Goal: Check status: Check status

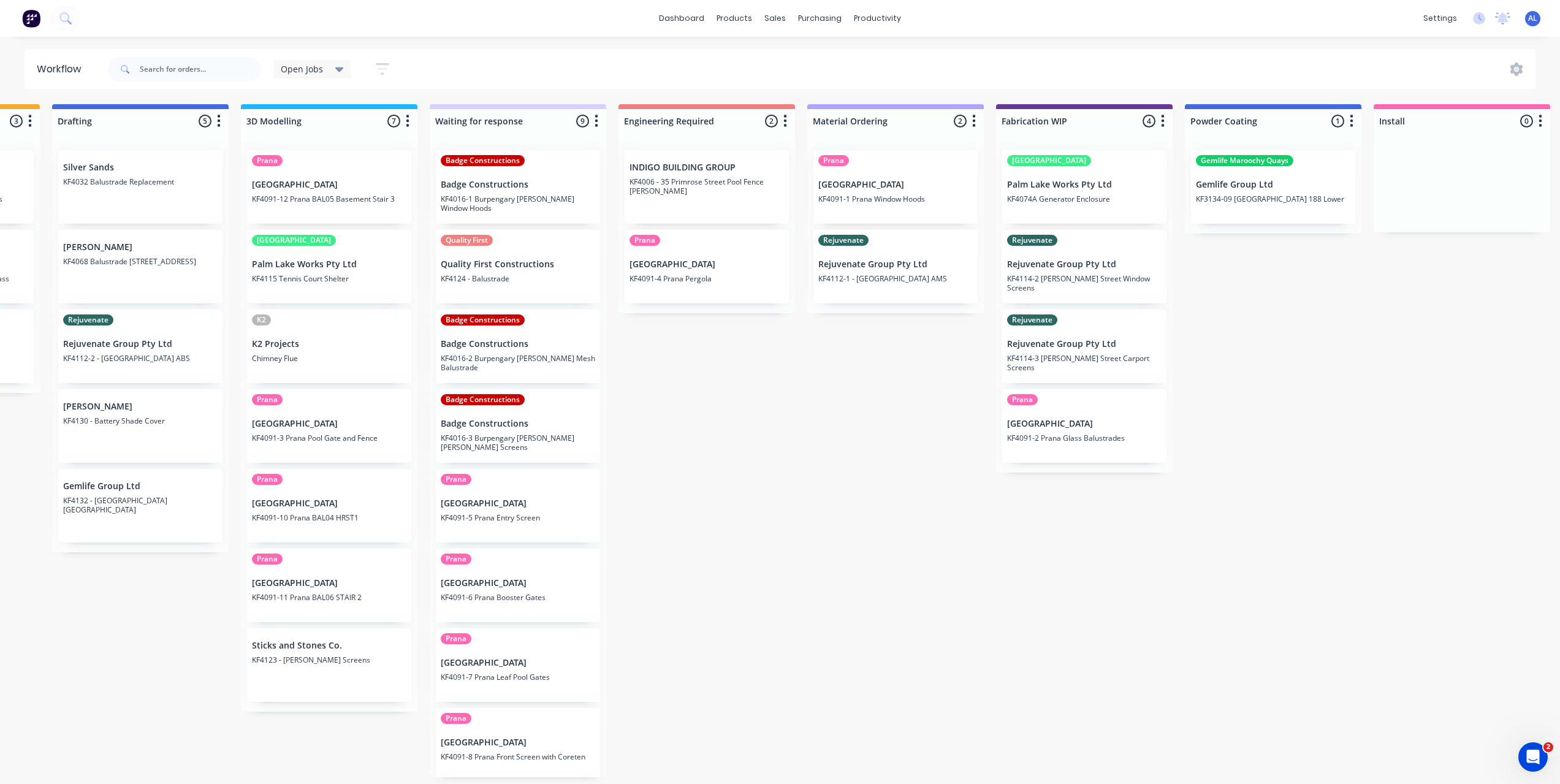
scroll to position [85, 0]
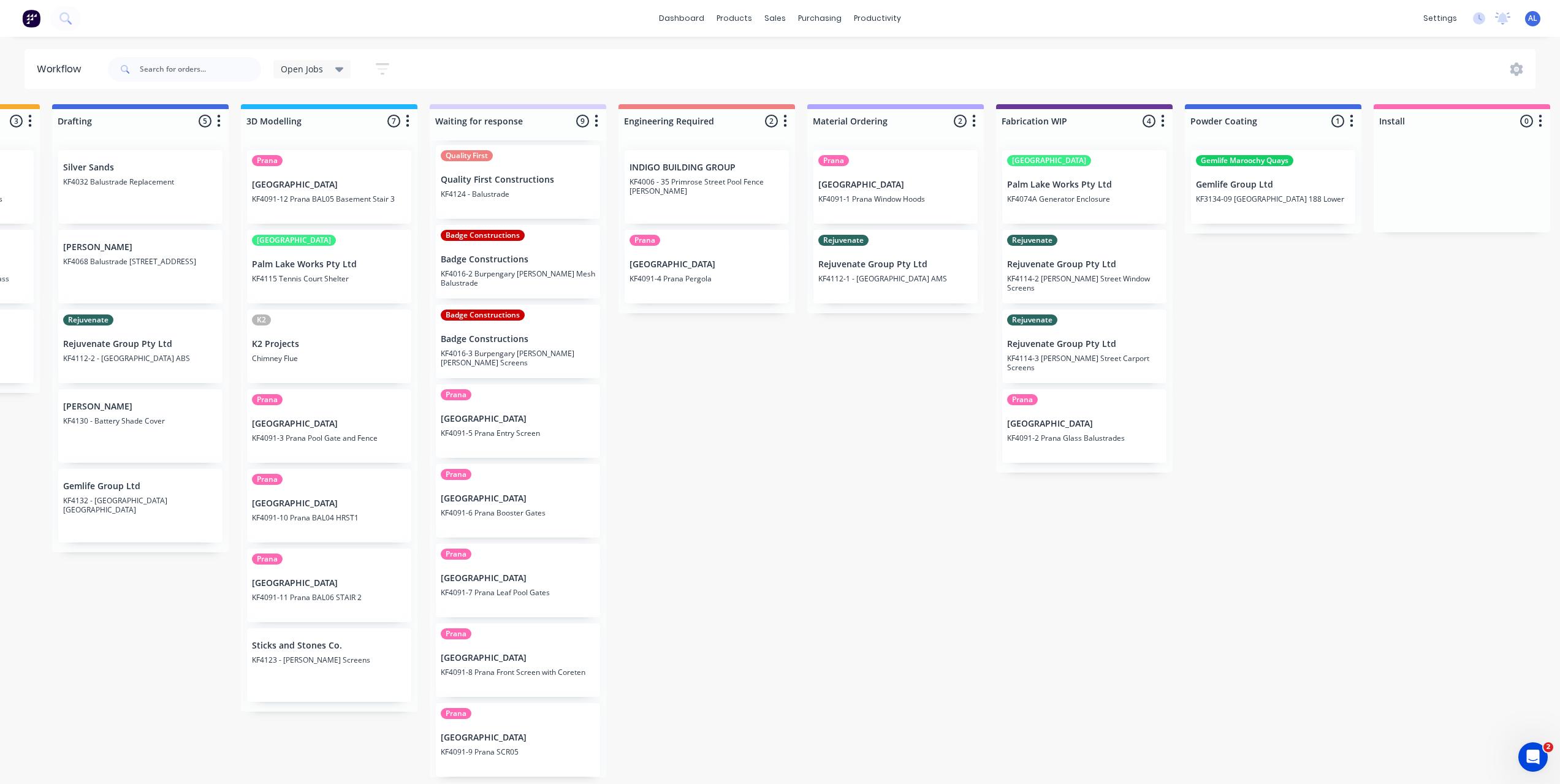
click at [1338, 409] on div "Submitted 8 Status colour #273444 hex #273444 Save Cancel Summaries Total order…" at bounding box center [1106, 441] width 2934 height 673
click at [1238, 327] on div "Submitted 8 Status colour #273444 hex #273444 Save Cancel Summaries Total order…" at bounding box center [1106, 441] width 2934 height 673
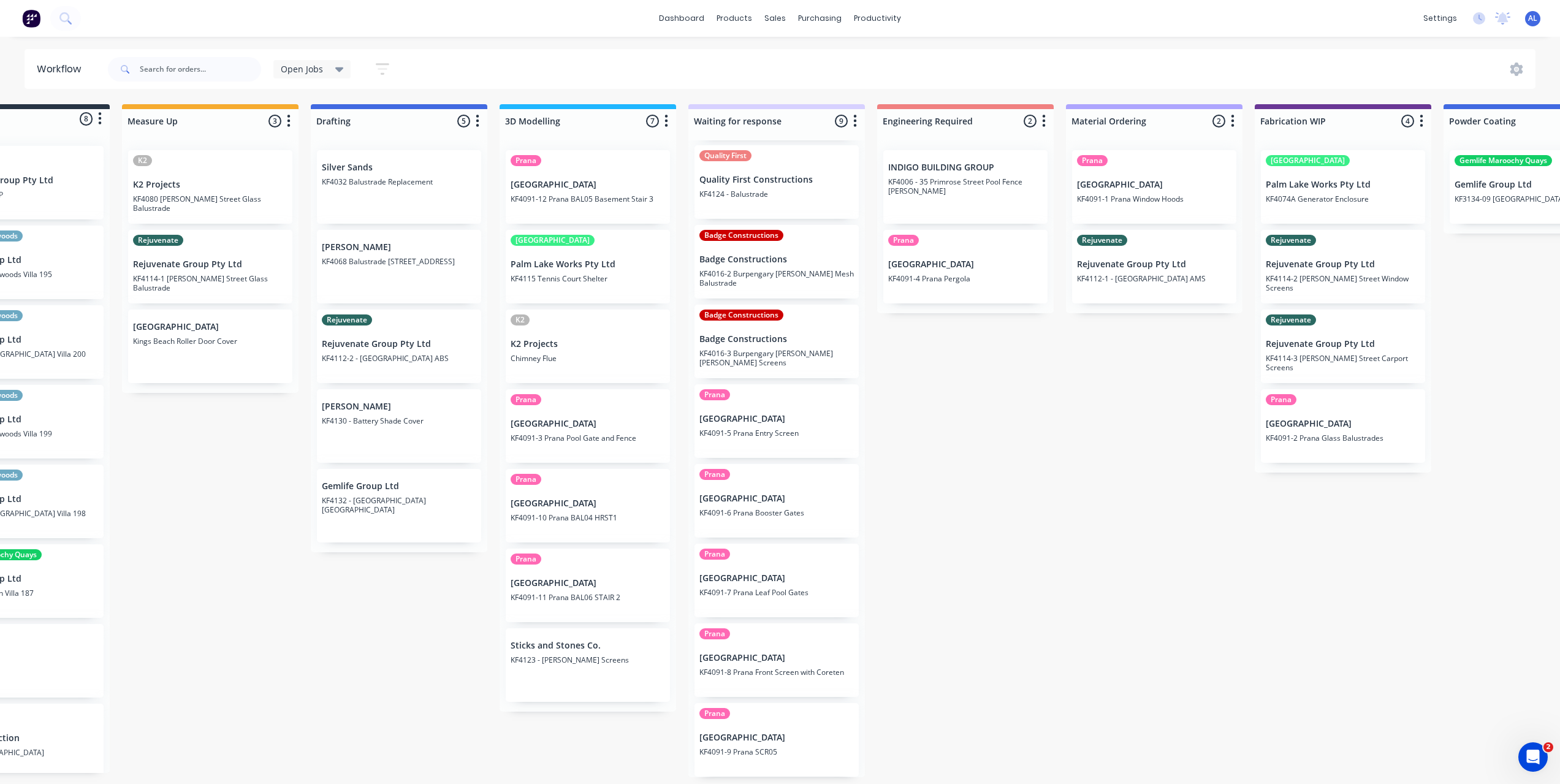
scroll to position [2, 0]
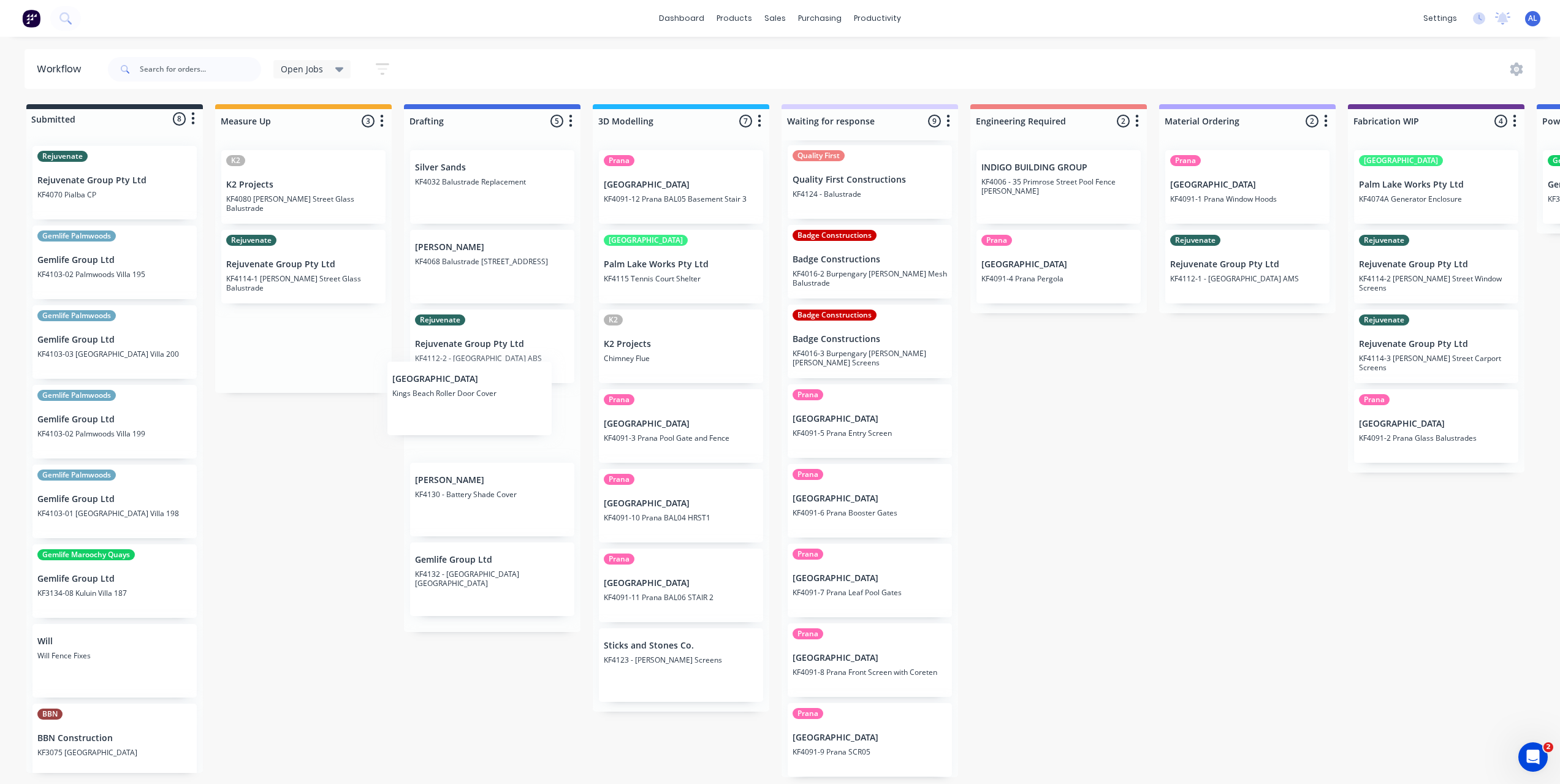
drag, startPoint x: 257, startPoint y: 341, endPoint x: 442, endPoint y: 403, distance: 195.1
click at [442, 403] on div "Submitted 8 Status colour #273444 hex #273444 Save Cancel Summaries Total order…" at bounding box center [1458, 441] width 2934 height 673
click at [341, 562] on div "Submitted 8 Status colour #273444 hex #273444 Save Cancel Summaries Total order…" at bounding box center [1458, 441] width 2934 height 673
click at [353, 523] on div "Submitted 8 Status colour #273444 hex #273444 Save Cancel Summaries Total order…" at bounding box center [1458, 441] width 2934 height 673
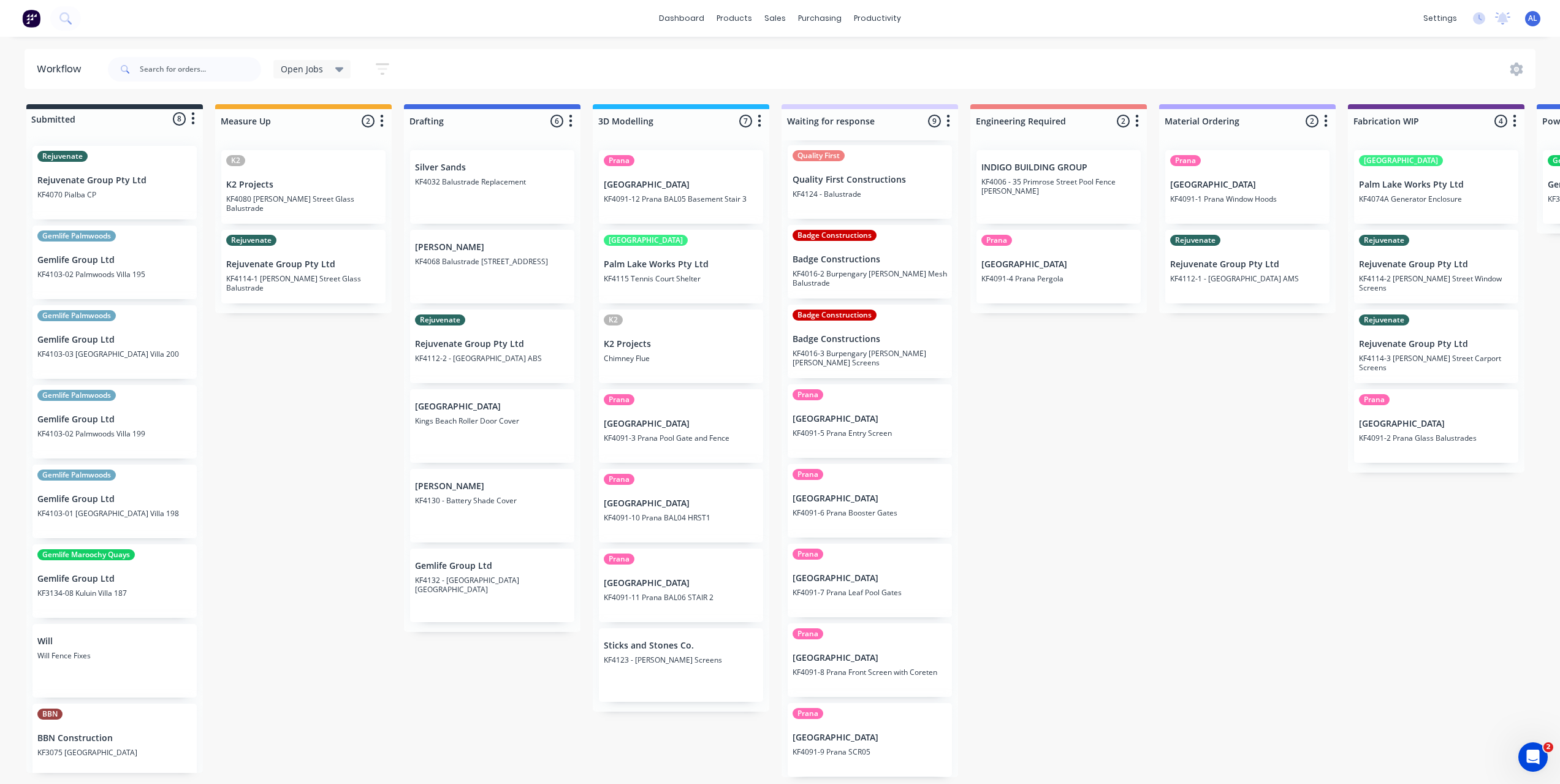
click at [332, 537] on div "Submitted 8 Status colour #273444 hex #273444 Save Cancel Summaries Total order…" at bounding box center [1458, 441] width 2934 height 673
click at [1194, 519] on div "Submitted 8 Status colour #273444 hex #273444 Save Cancel Summaries Total order…" at bounding box center [1458, 441] width 2934 height 673
click at [1152, 543] on div "Submitted 8 Status colour #273444 hex #273444 Save Cancel Summaries Total order…" at bounding box center [1458, 441] width 2934 height 673
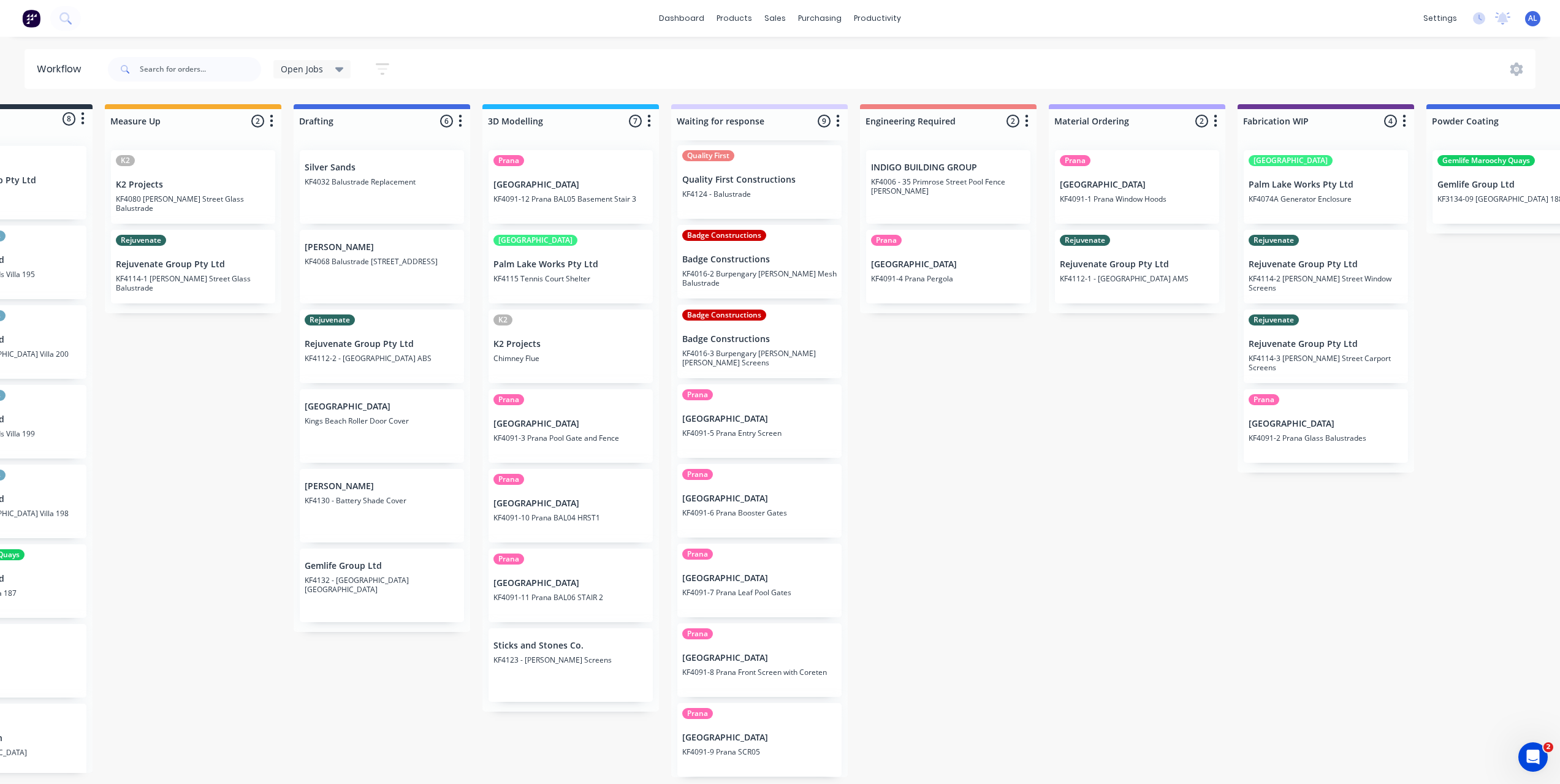
scroll to position [2, 119]
